Goal: Task Accomplishment & Management: Manage account settings

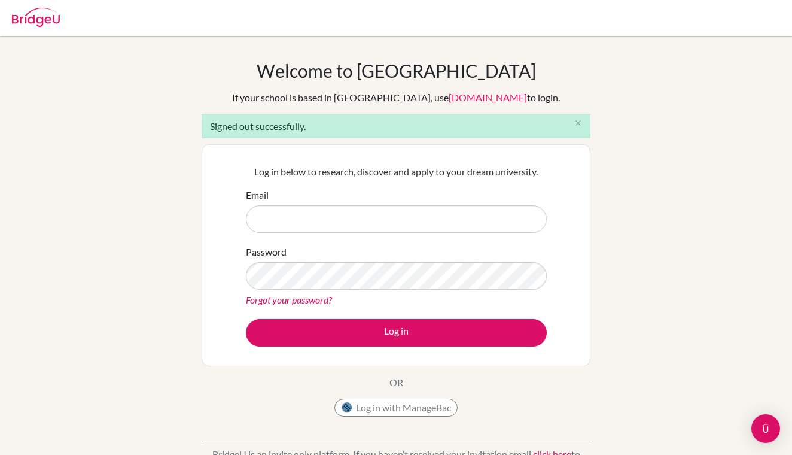
click at [328, 217] on input "Email" at bounding box center [396, 219] width 301 height 28
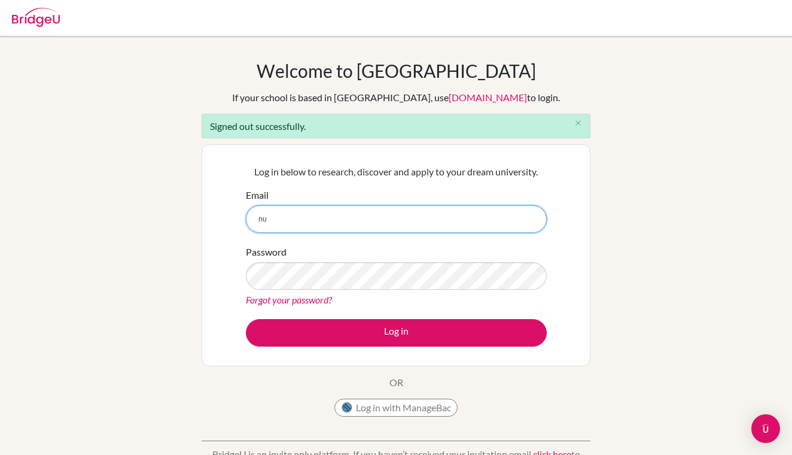
type input "nursultan.sadykov12@icloud.com"
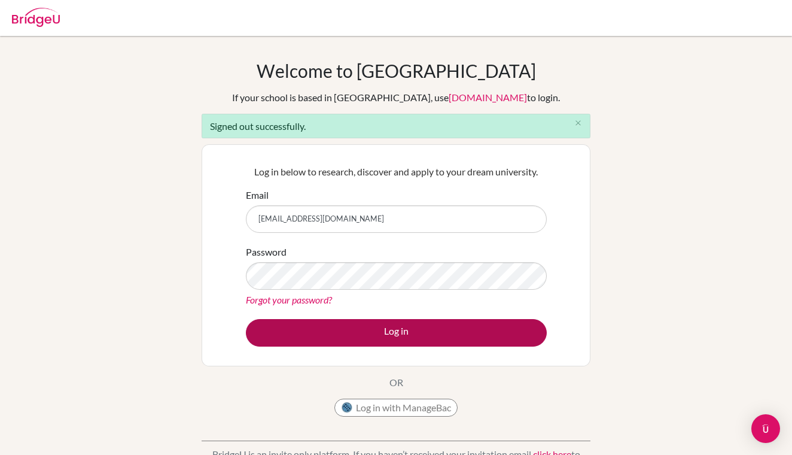
click at [395, 330] on button "Log in" at bounding box center [396, 333] width 301 height 28
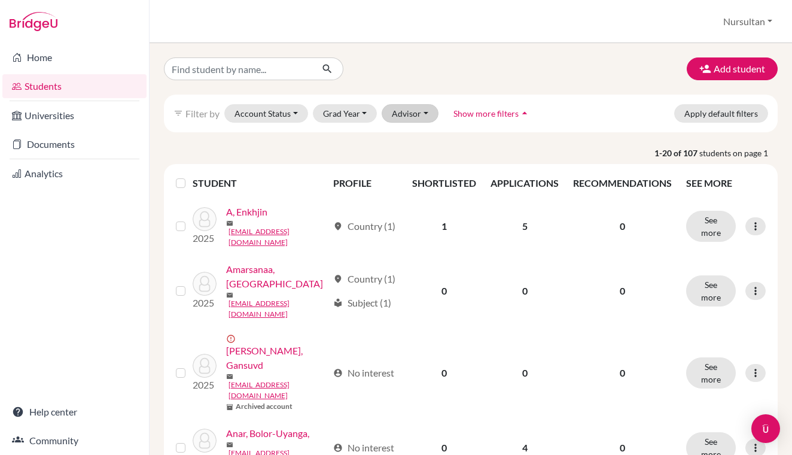
click at [416, 117] on button "Advisor" at bounding box center [410, 113] width 57 height 19
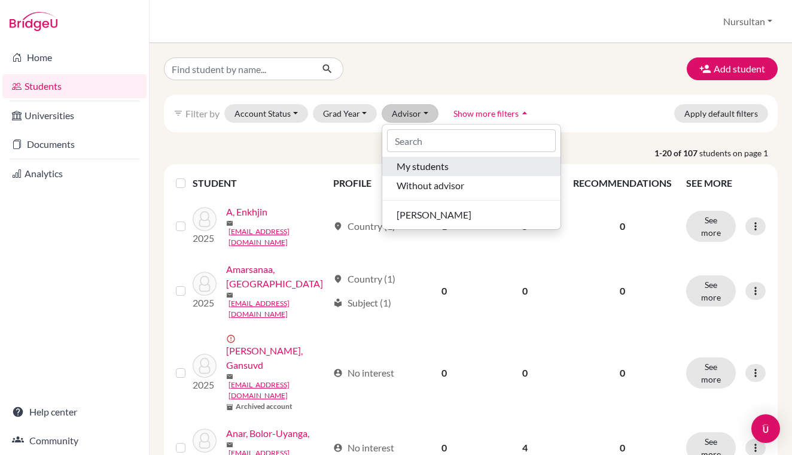
click at [427, 166] on span "My students" at bounding box center [423, 166] width 52 height 14
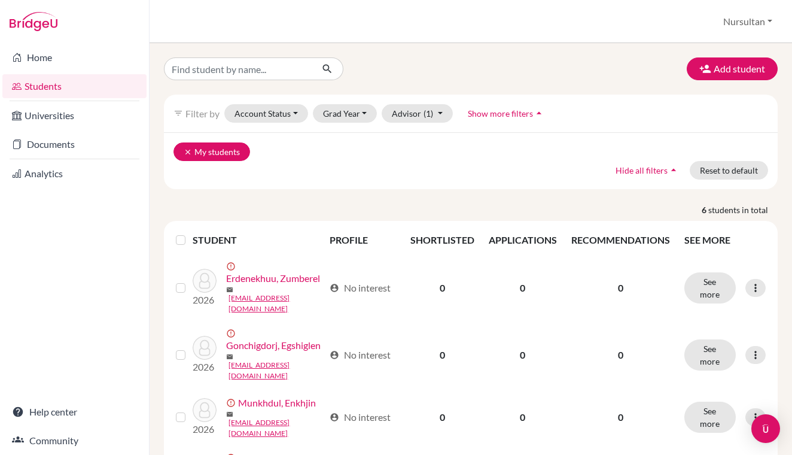
click at [188, 152] on icon "clear" at bounding box center [188, 152] width 8 height 8
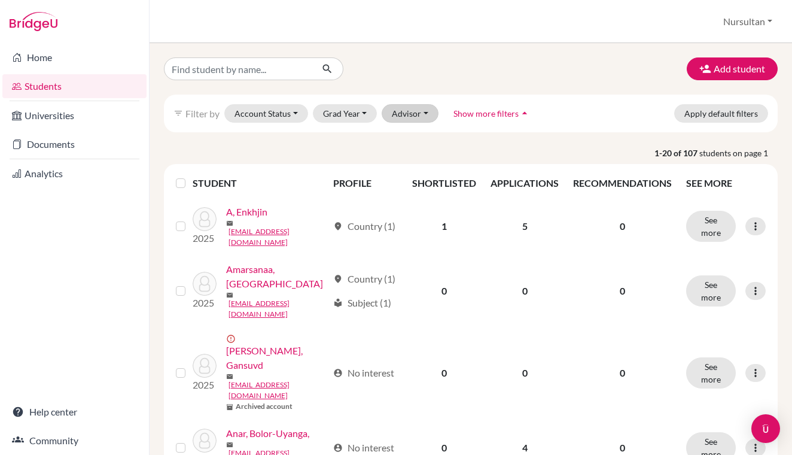
click at [412, 117] on button "Advisor" at bounding box center [410, 113] width 57 height 19
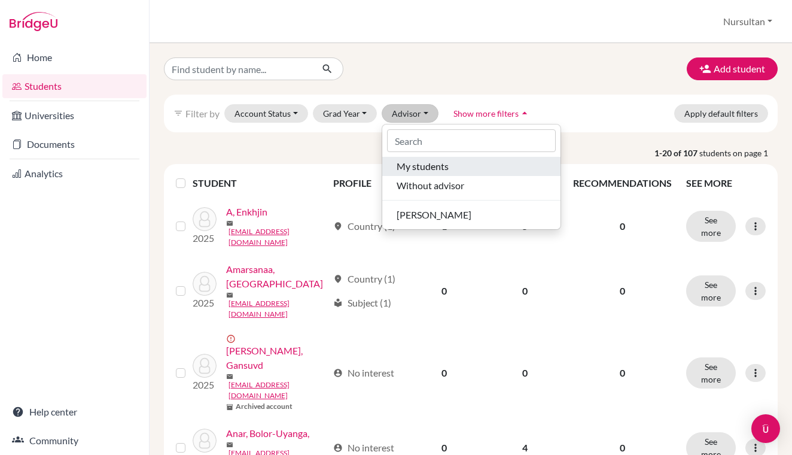
click at [424, 169] on span "My students" at bounding box center [423, 166] width 52 height 14
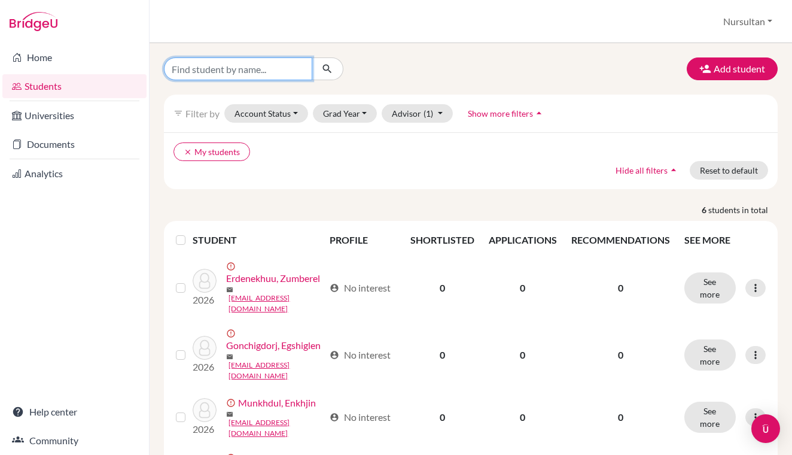
click at [218, 69] on input "Find student by name..." at bounding box center [238, 68] width 148 height 23
type input "[PERSON_NAME]"
click at [327, 69] on button "submit" at bounding box center [328, 68] width 32 height 23
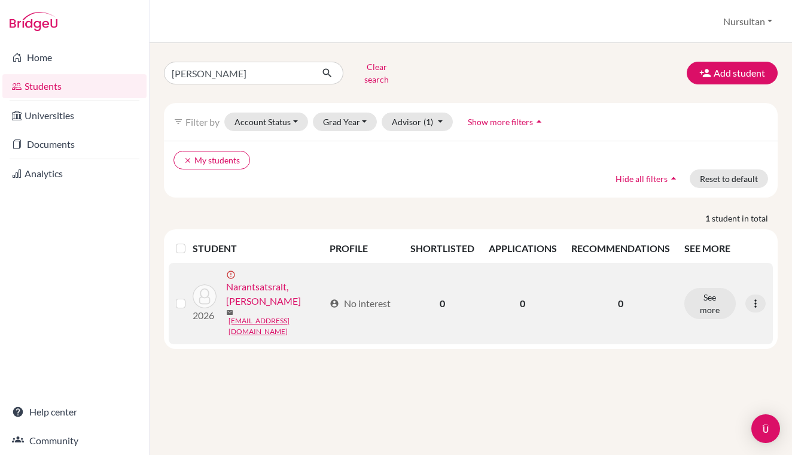
click at [263, 283] on link "Narantsatsralt, [PERSON_NAME]" at bounding box center [275, 293] width 98 height 29
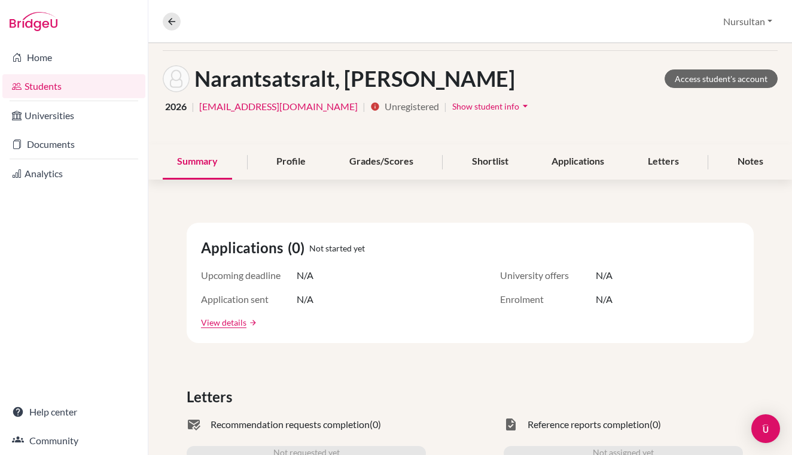
scroll to position [42, 0]
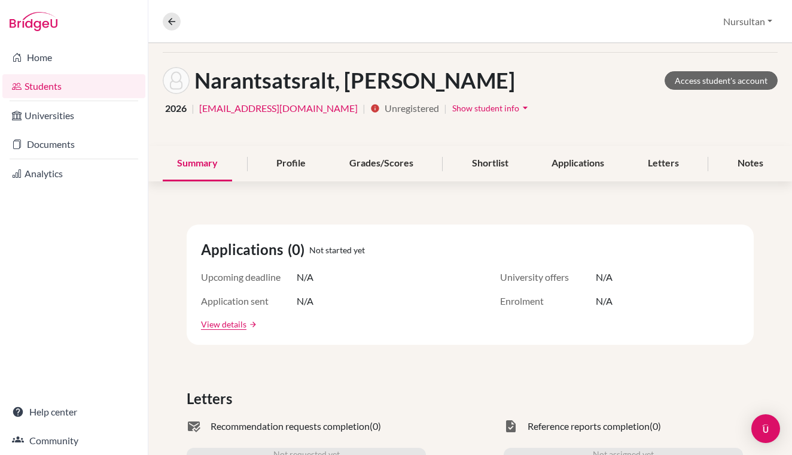
click at [269, 112] on link "[EMAIL_ADDRESS][DOMAIN_NAME]" at bounding box center [278, 108] width 159 height 14
click at [452, 107] on span "Show student info" at bounding box center [485, 108] width 67 height 10
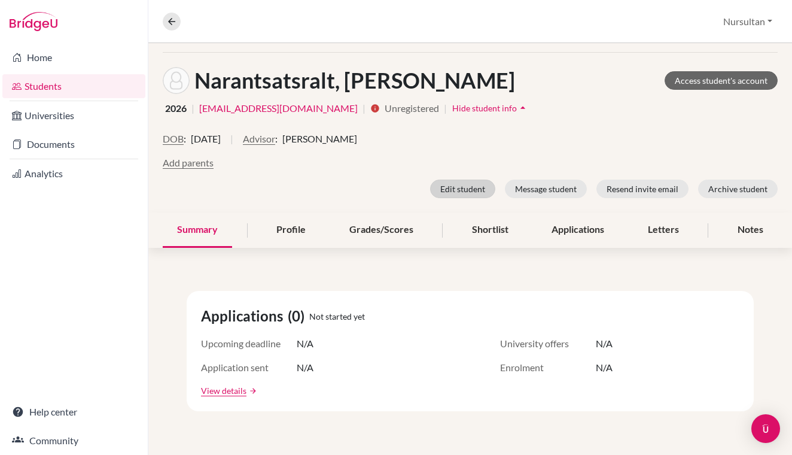
click at [467, 188] on button "Edit student" at bounding box center [462, 188] width 65 height 19
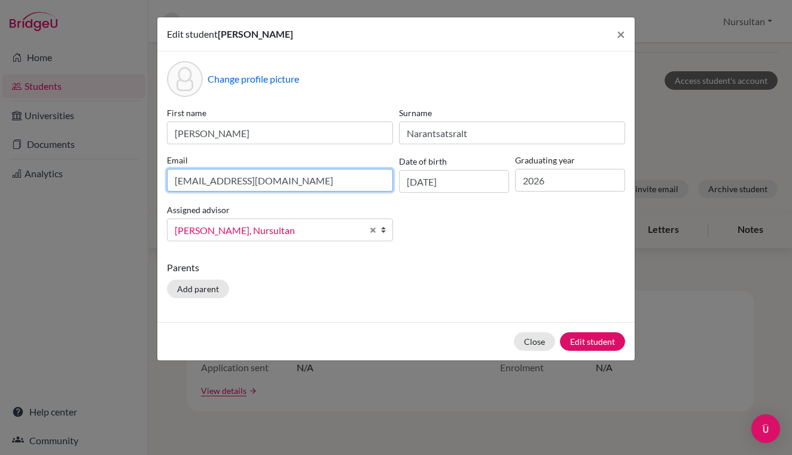
drag, startPoint x: 296, startPoint y: 181, endPoint x: 160, endPoint y: 176, distance: 135.3
paste input "mailto:holyariuk"
click at [206, 182] on input "mailto:[EMAIL_ADDRESS][DOMAIN_NAME]" at bounding box center [280, 180] width 226 height 23
click at [205, 182] on input "mailto:[EMAIL_ADDRESS][DOMAIN_NAME]" at bounding box center [280, 180] width 226 height 23
type input "[EMAIL_ADDRESS][DOMAIN_NAME]"
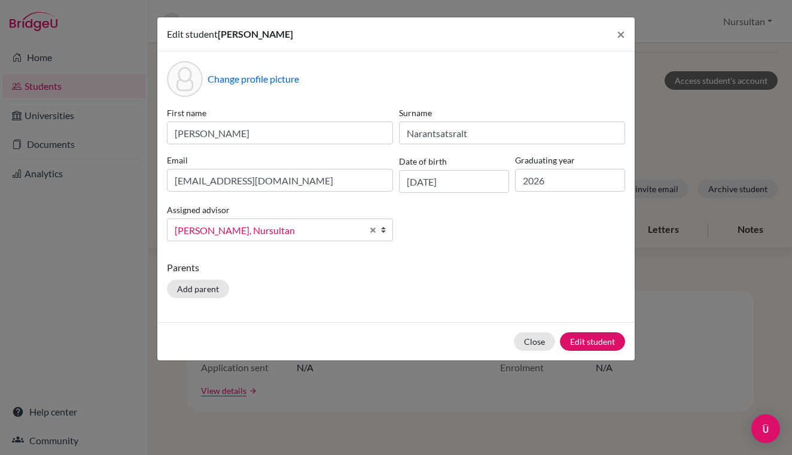
click at [332, 208] on div "Assigned advisor [PERSON_NAME], [PERSON_NAME], [PERSON_NAME], [PERSON_NAME]" at bounding box center [280, 221] width 232 height 39
click at [592, 345] on button "Edit student" at bounding box center [592, 341] width 65 height 19
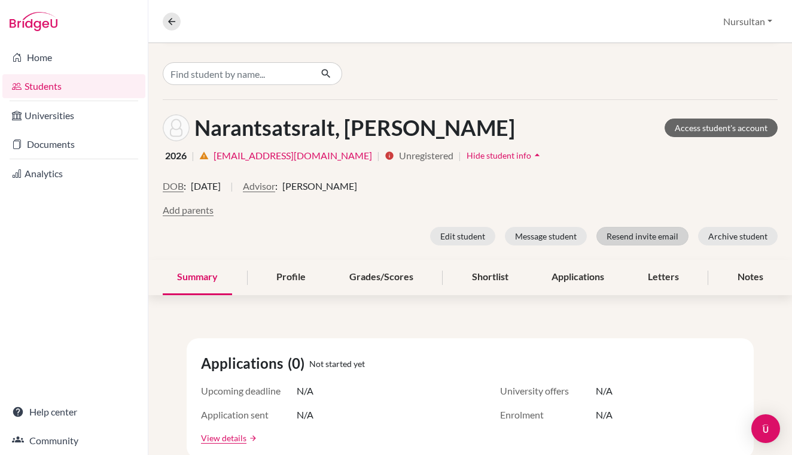
click at [649, 238] on button "Resend invite email" at bounding box center [642, 236] width 92 height 19
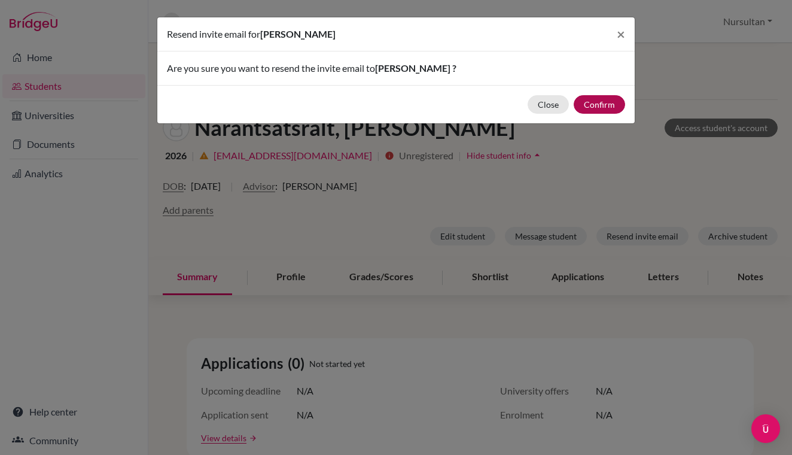
click at [602, 107] on button "Confirm" at bounding box center [599, 104] width 51 height 19
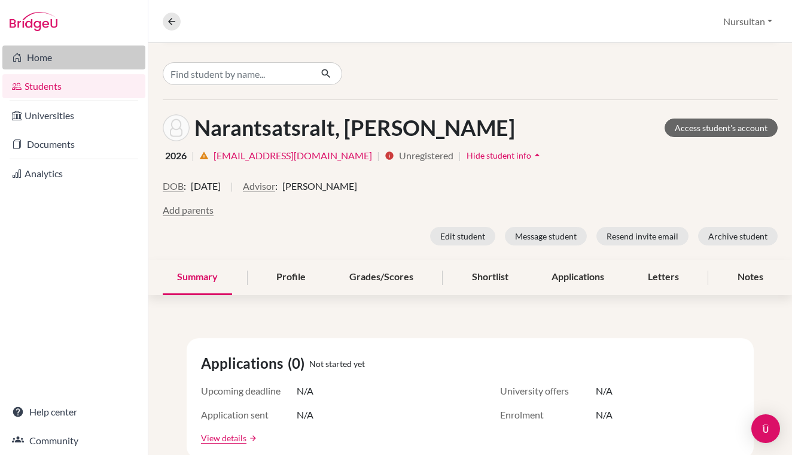
click at [39, 56] on link "Home" at bounding box center [73, 57] width 143 height 24
